Goal: Information Seeking & Learning: Learn about a topic

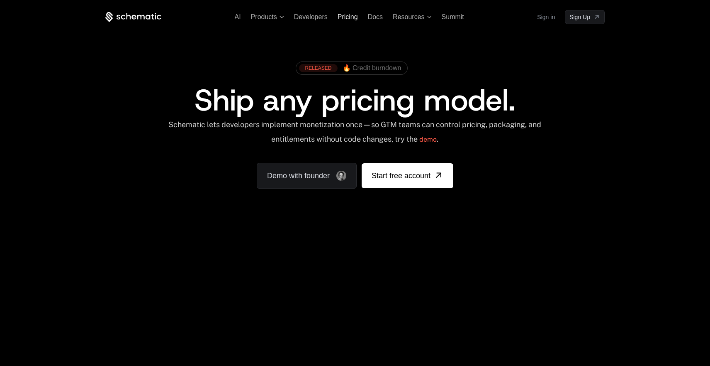
click at [350, 15] on span "Pricing" at bounding box center [348, 16] width 20 height 7
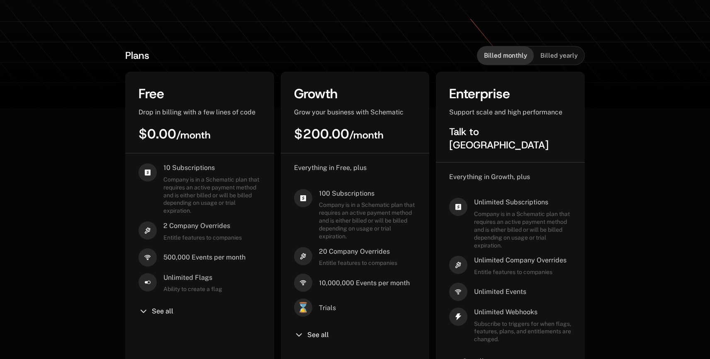
scroll to position [283, 0]
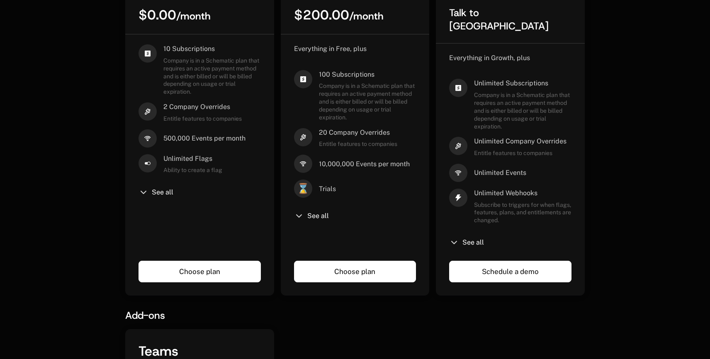
click at [148, 186] on div "10 Subscriptions Company is in a Schematic plan that requires an active payment…" at bounding box center [200, 145] width 122 height 203
click at [148, 188] on icon at bounding box center [144, 193] width 10 height 10
click at [158, 192] on span "See all" at bounding box center [163, 192] width 22 height 7
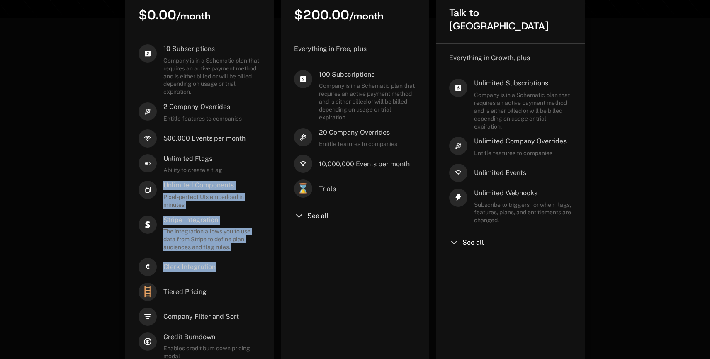
drag, startPoint x: 192, startPoint y: 180, endPoint x: 249, endPoint y: 273, distance: 108.6
click at [249, 273] on div "10 Subscriptions Company is in a Schematic plan that requires an active payment…" at bounding box center [200, 235] width 122 height 382
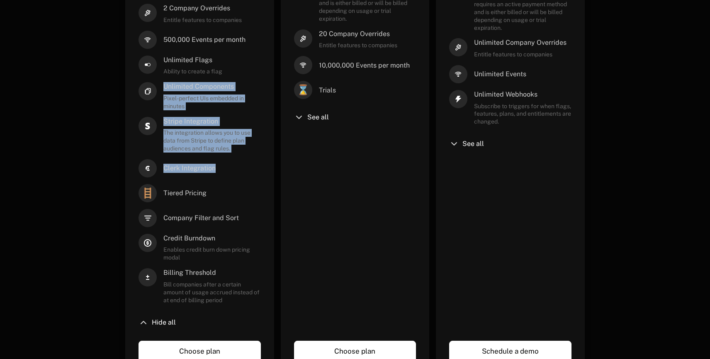
scroll to position [401, 0]
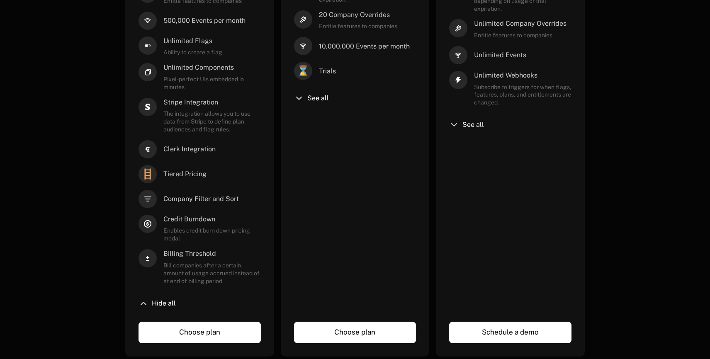
click at [222, 171] on div "🪜 Tiered Pricing" at bounding box center [200, 174] width 122 height 18
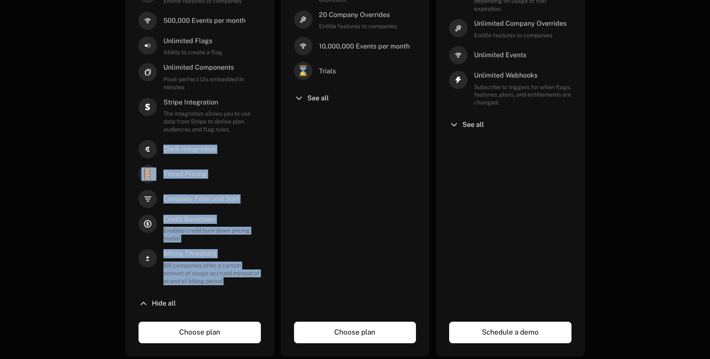
drag, startPoint x: 206, startPoint y: 140, endPoint x: 222, endPoint y: 293, distance: 153.9
click at [222, 293] on div "10 Subscriptions Company is in a Schematic plan that requires an active payment…" at bounding box center [200, 118] width 122 height 382
drag, startPoint x: 236, startPoint y: 289, endPoint x: 201, endPoint y: 103, distance: 188.7
click at [201, 103] on div "10 Subscriptions Company is in a Schematic plan that requires an active payment…" at bounding box center [200, 118] width 122 height 382
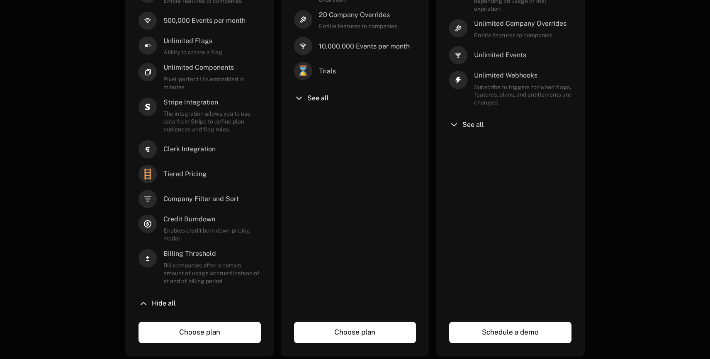
click at [217, 169] on div "🪜 Tiered Pricing" at bounding box center [200, 174] width 122 height 18
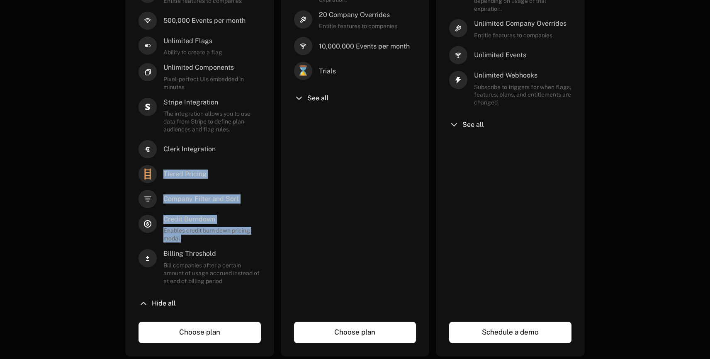
drag, startPoint x: 202, startPoint y: 163, endPoint x: 246, endPoint y: 260, distance: 106.0
click at [246, 256] on div "10 Subscriptions Company is in a Schematic plan that requires an active payment…" at bounding box center [200, 118] width 122 height 382
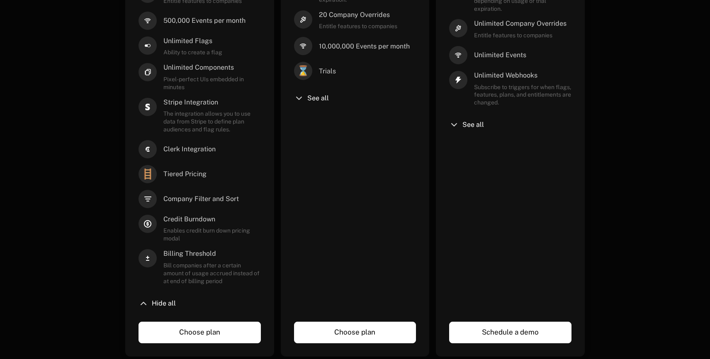
click at [246, 270] on span "Bill companies after a certain amount of usage accrued instead of at end of bil…" at bounding box center [211, 274] width 97 height 24
